Goal: Information Seeking & Learning: Stay updated

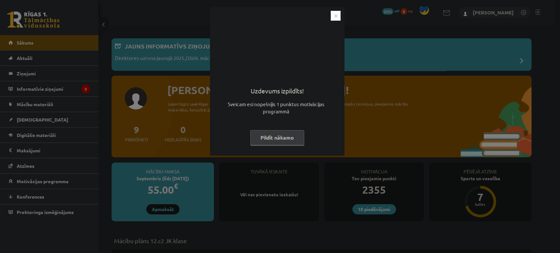
click at [269, 135] on button "Pildīt nākamo" at bounding box center [277, 137] width 54 height 15
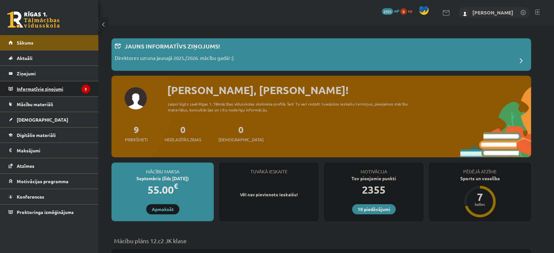
click at [55, 93] on legend "Informatīvie ziņojumi 3" at bounding box center [53, 88] width 73 height 15
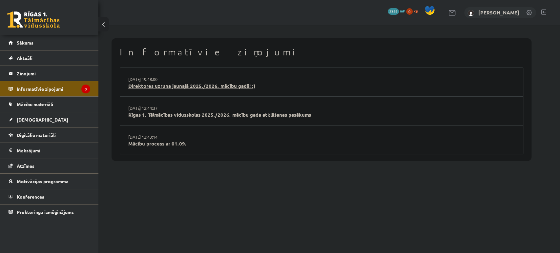
click at [189, 89] on link "Direktores uzruna jaunajā 2025./2026. mācību gadā! :)" at bounding box center [321, 86] width 386 height 8
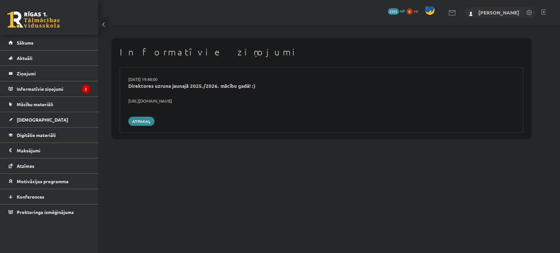
click at [165, 99] on div "[URL][DOMAIN_NAME]" at bounding box center [321, 101] width 396 height 7
click at [165, 99] on div "https://youtube.com/shorts/lM8RsWyzCn4" at bounding box center [321, 101] width 396 height 7
click at [41, 17] on link at bounding box center [33, 19] width 52 height 16
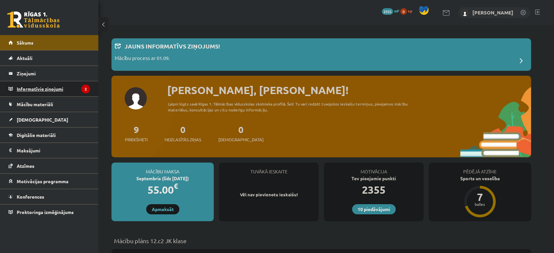
click at [72, 91] on legend "Informatīvie ziņojumi 2" at bounding box center [53, 88] width 73 height 15
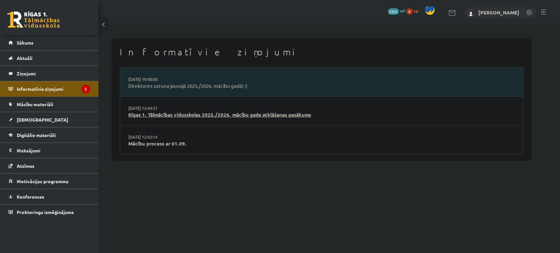
click at [176, 118] on link "Rīgas 1. Tālmācības vidusskolas 2025./2026. mācību gada atklāšanas pasākums" at bounding box center [321, 115] width 386 height 8
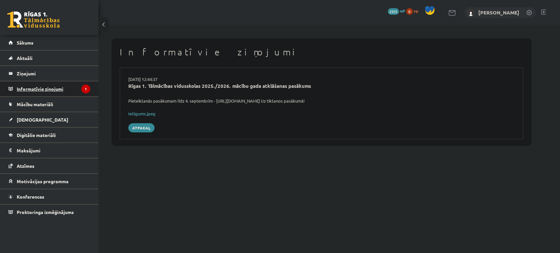
click at [71, 90] on legend "Informatīvie ziņojumi 1" at bounding box center [53, 88] width 73 height 15
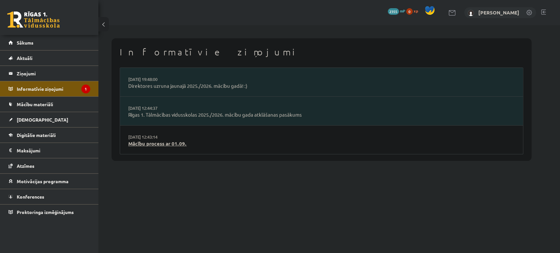
click at [163, 140] on link "Mācību process ar 01.09." at bounding box center [321, 144] width 386 height 8
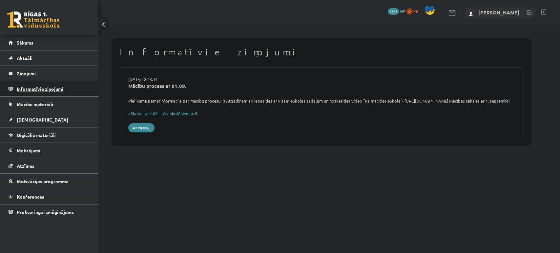
click at [32, 90] on legend "Informatīvie ziņojumi 0" at bounding box center [53, 88] width 73 height 15
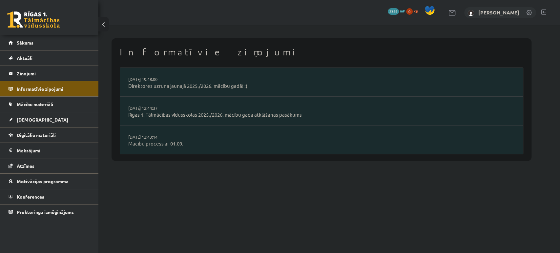
click at [46, 23] on link at bounding box center [33, 19] width 52 height 16
